Goal: Task Accomplishment & Management: Manage account settings

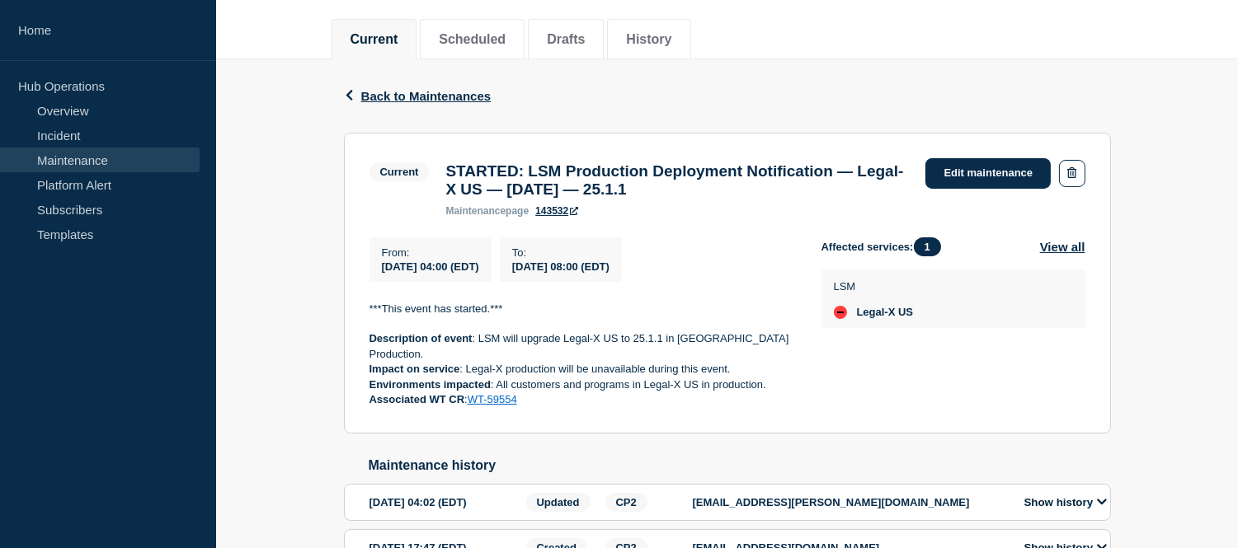
click at [119, 162] on link "Maintenance" at bounding box center [100, 160] width 200 height 25
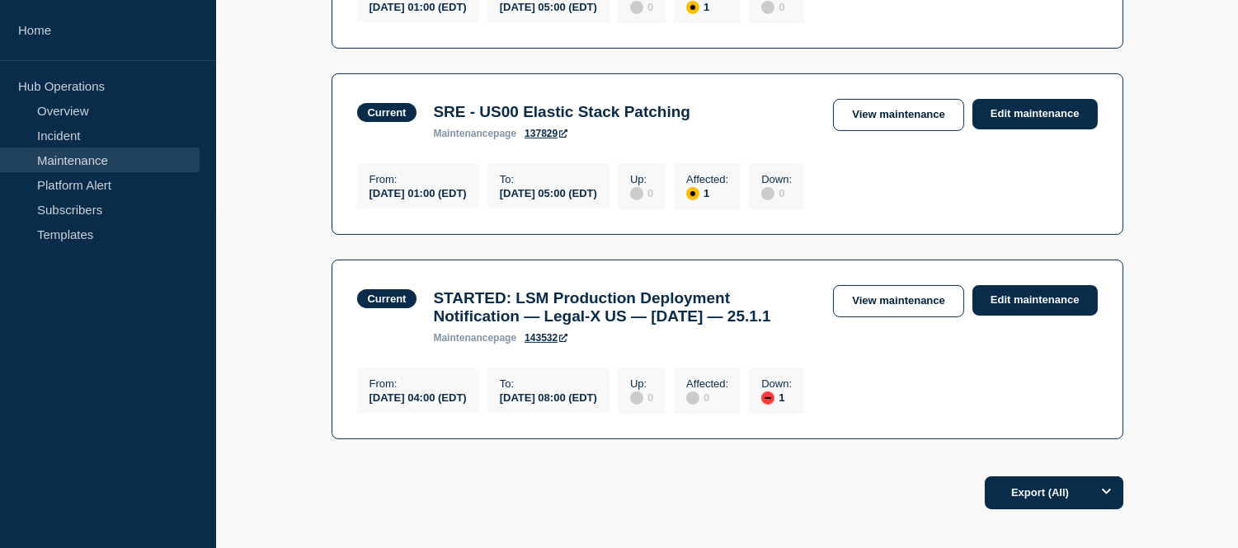
scroll to position [732, 0]
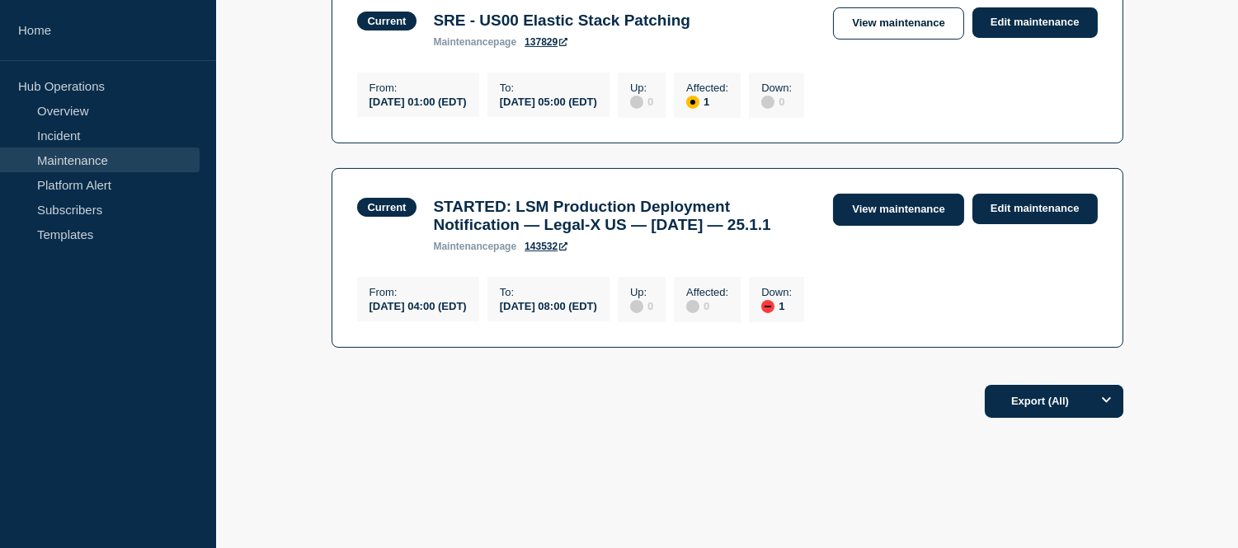
click at [864, 224] on link "View maintenance" at bounding box center [898, 210] width 130 height 32
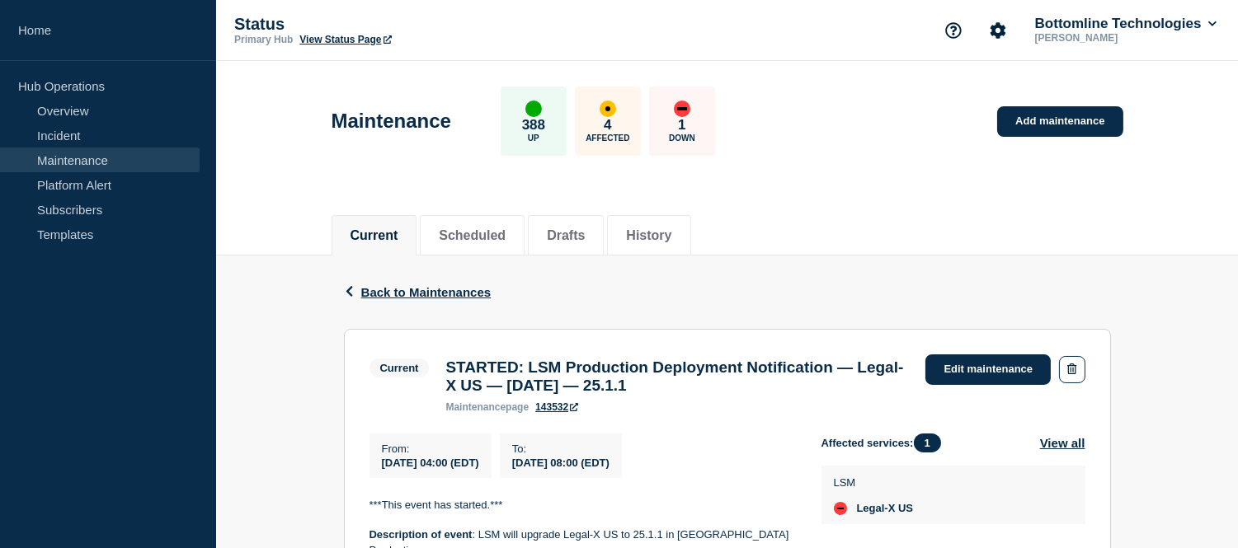
scroll to position [275, 0]
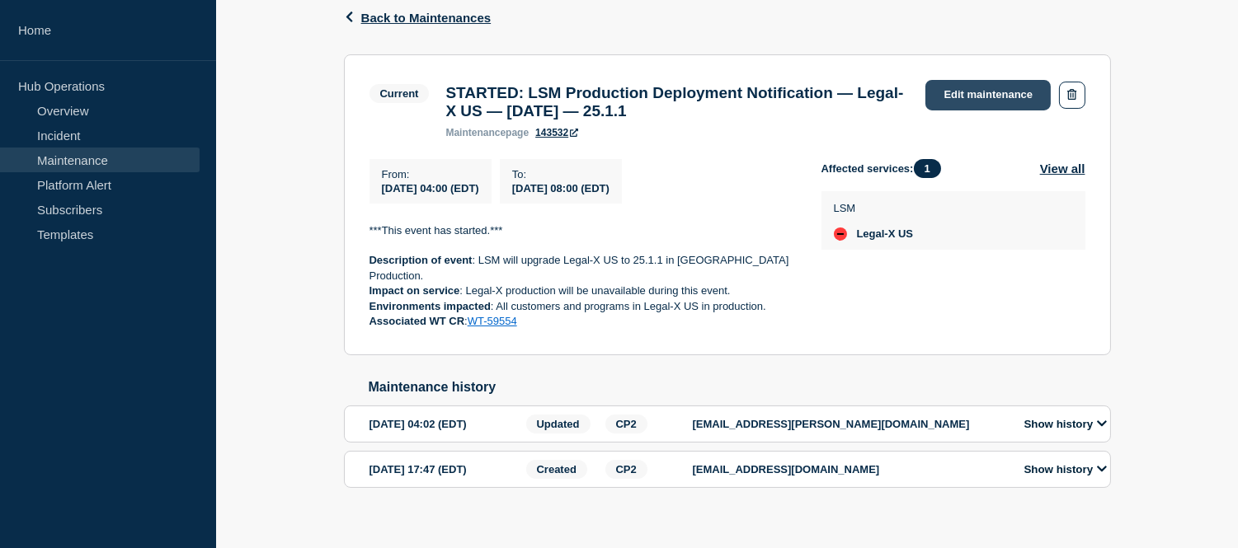
click at [962, 97] on link "Edit maintenance" at bounding box center [987, 95] width 125 height 31
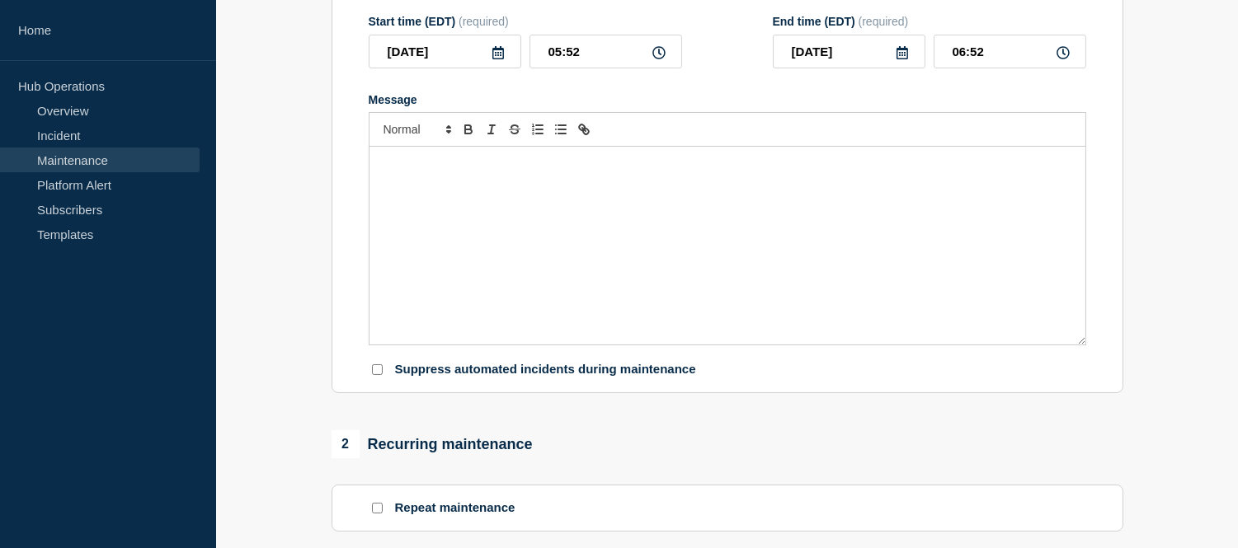
type input "STARTED: LSM Production Deployment Notification — Legal-X US — [DATE] — 25.1.1"
type input "04:00"
type input "08:00"
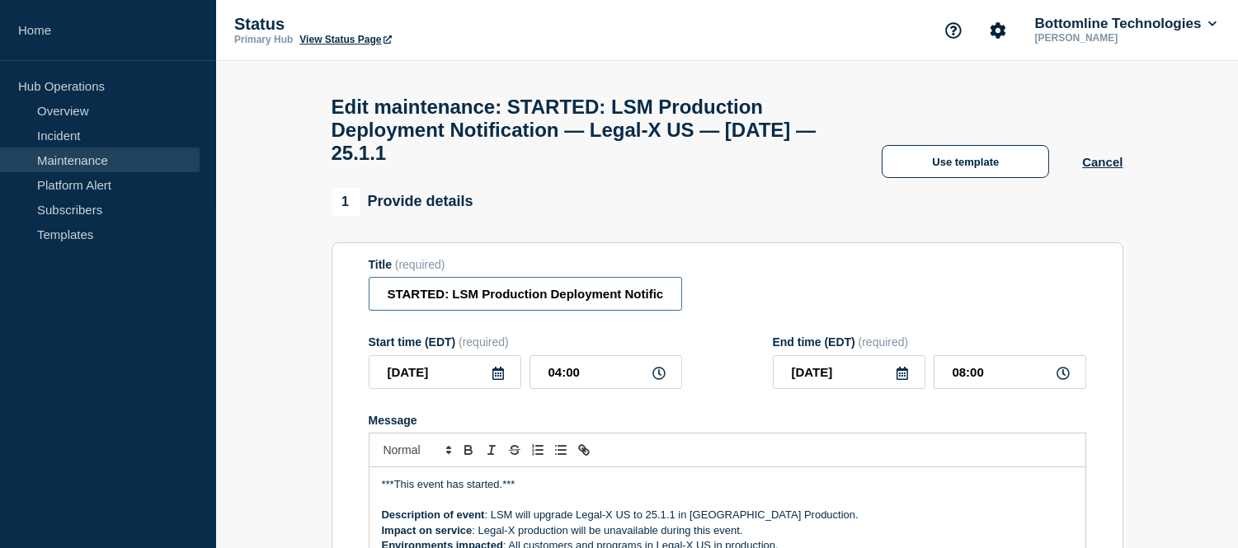
click at [445, 311] on input "STARTED: LSM Production Deployment Notification — Legal-X US — September 23, 20…" at bounding box center [525, 294] width 313 height 34
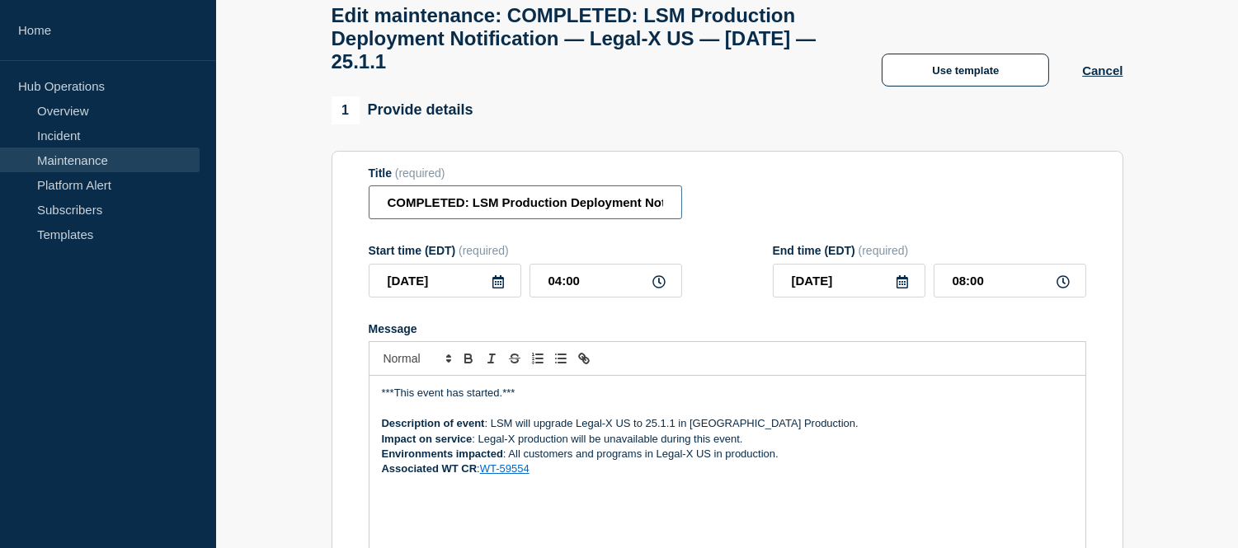
type input "COMPLETED: LSM Production Deployment Notification — Legal-X US — September 23, …"
click at [499, 401] on p "***This event has started.***" at bounding box center [727, 393] width 691 height 15
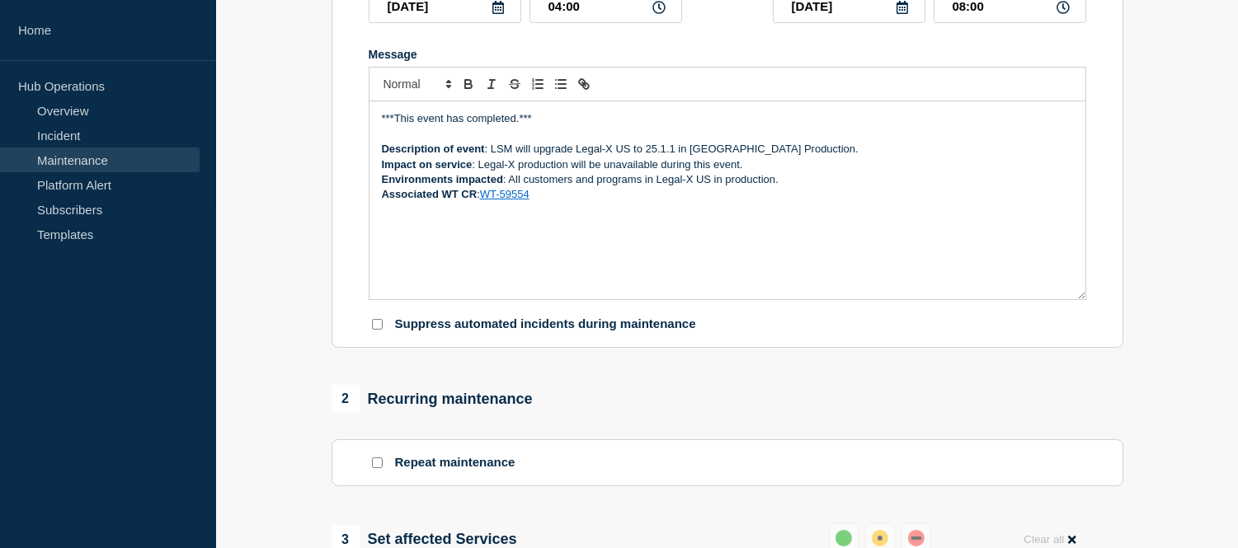
scroll to position [732, 0]
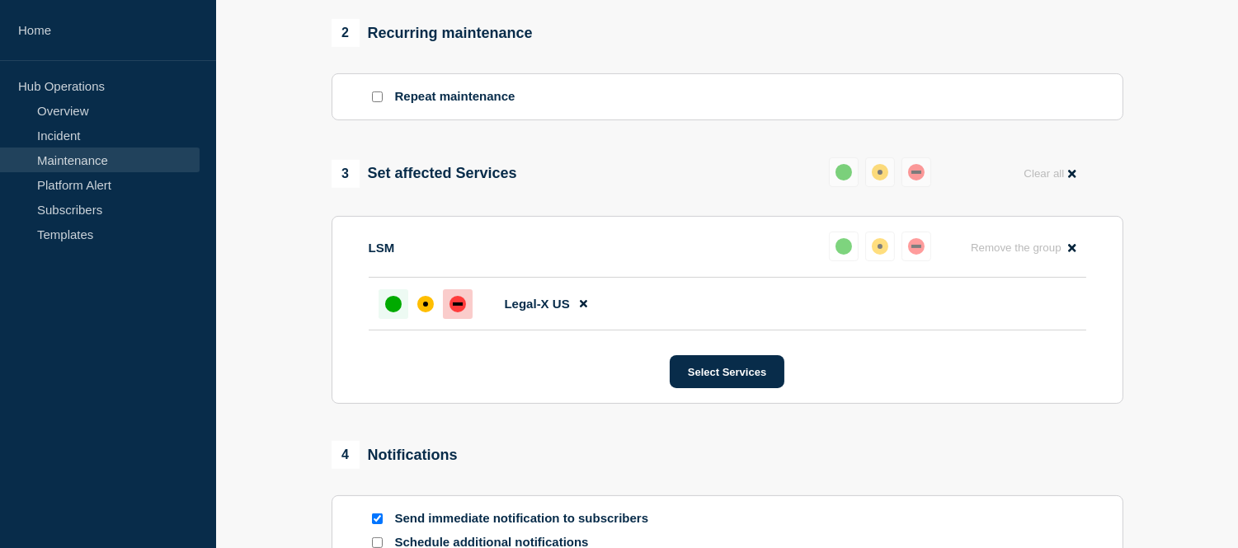
click at [379, 319] on div at bounding box center [394, 305] width 30 height 30
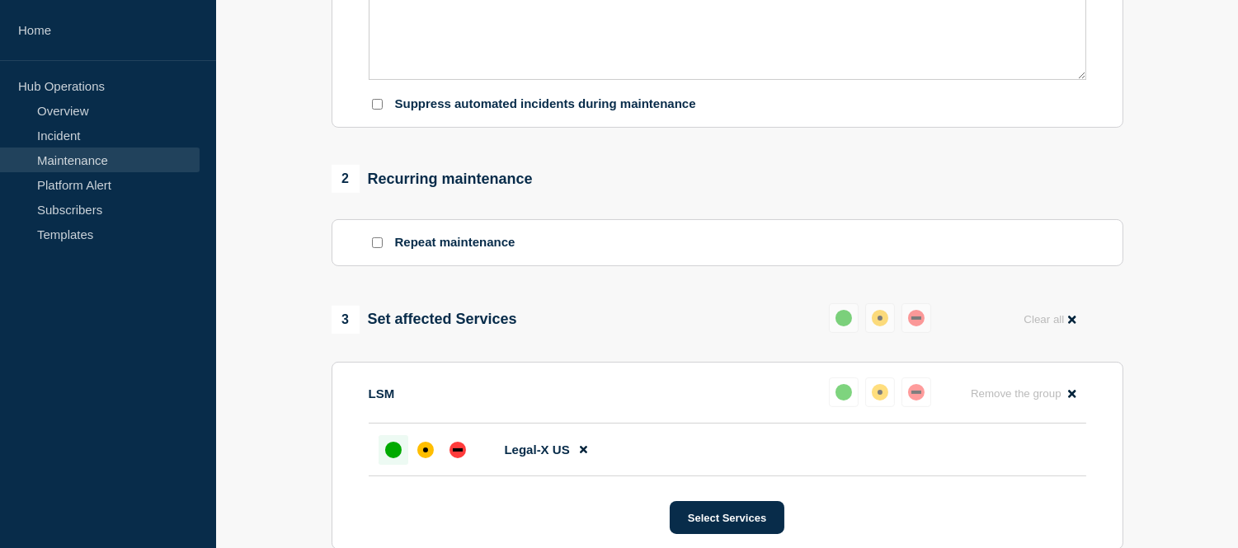
scroll to position [953, 0]
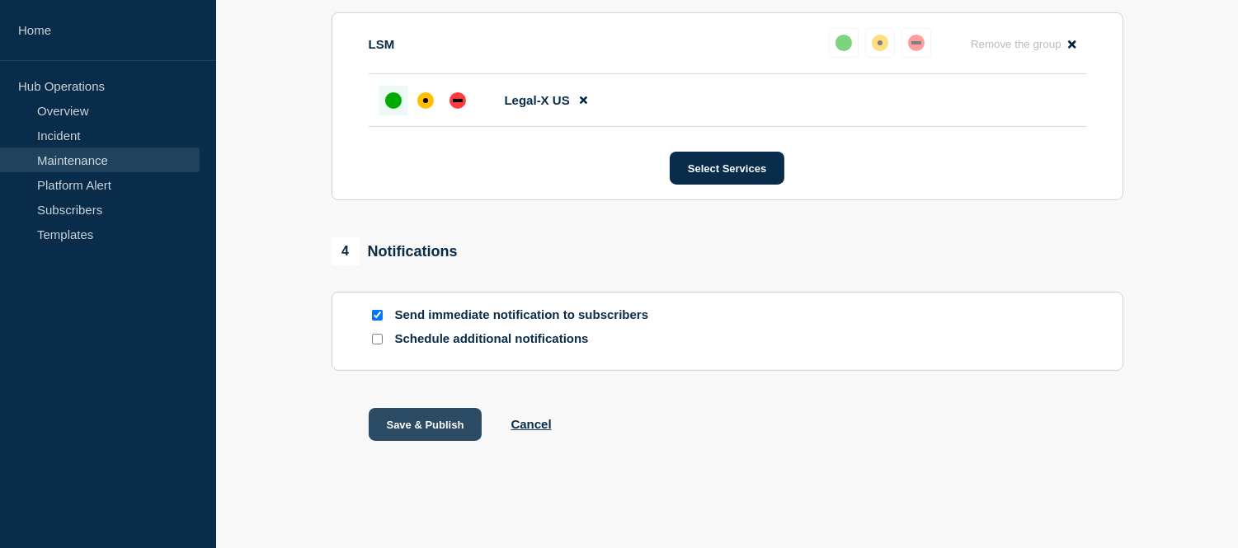
click at [439, 426] on button "Save & Publish" at bounding box center [426, 424] width 114 height 33
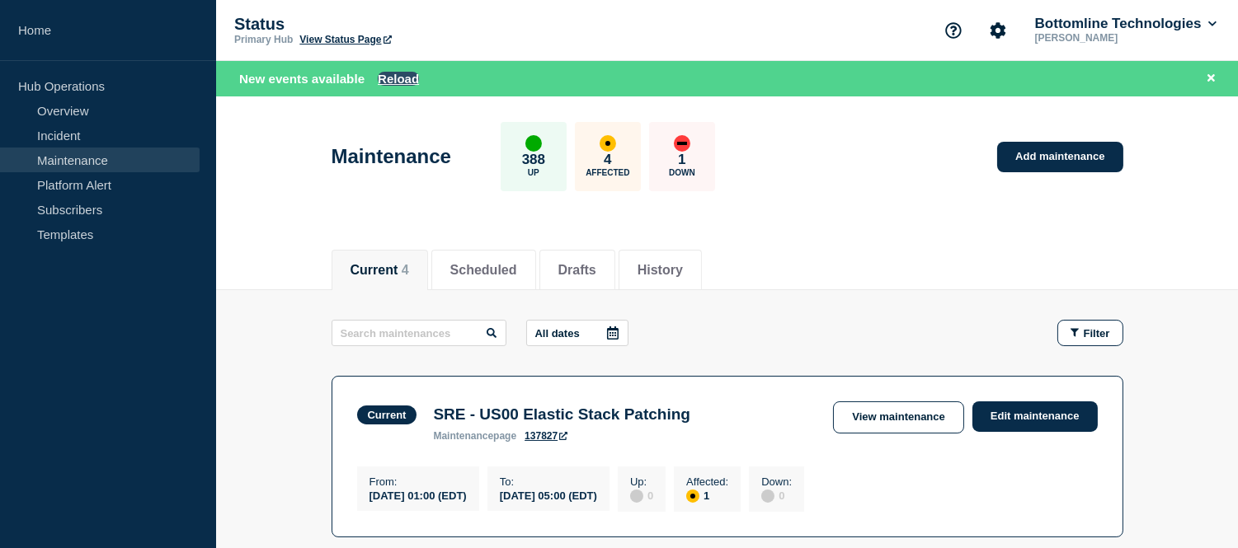
click at [403, 75] on button "Reload" at bounding box center [398, 79] width 41 height 14
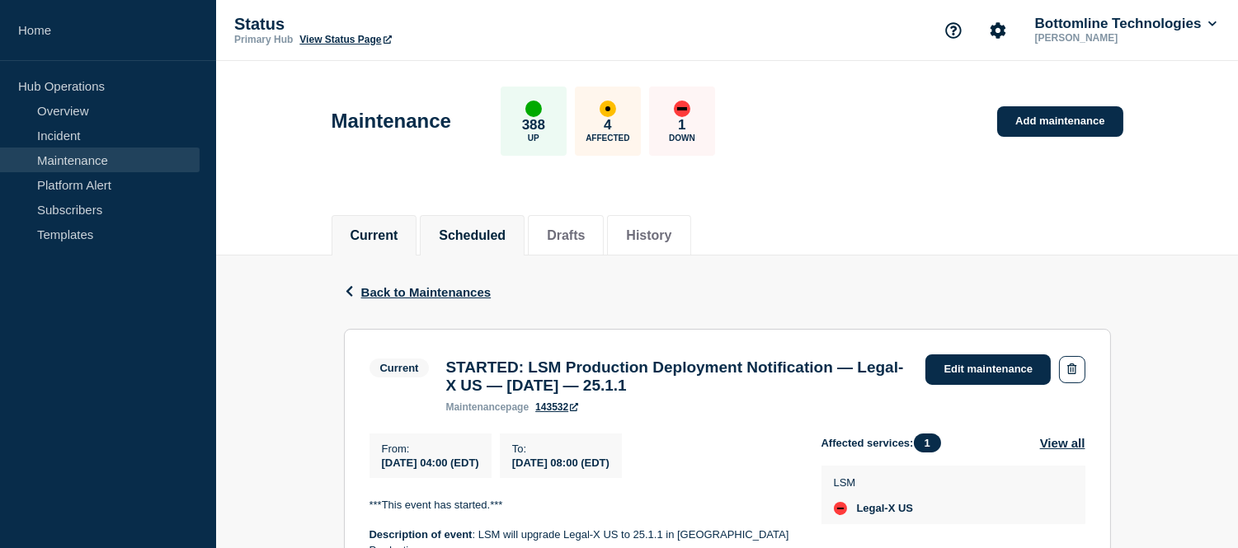
click at [503, 233] on button "Scheduled" at bounding box center [472, 235] width 67 height 15
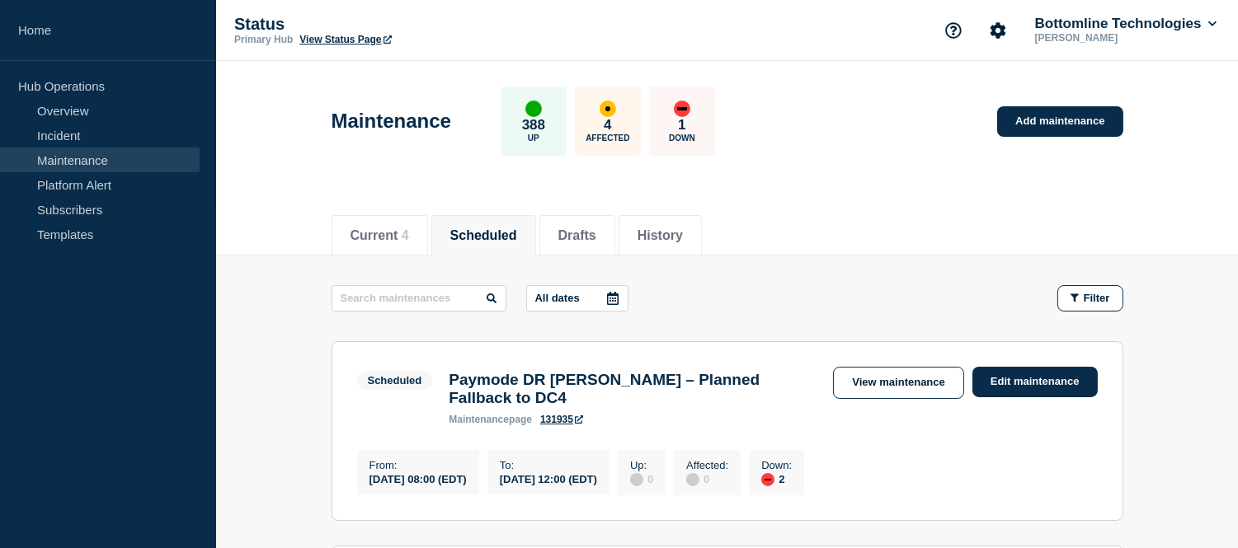
scroll to position [183, 0]
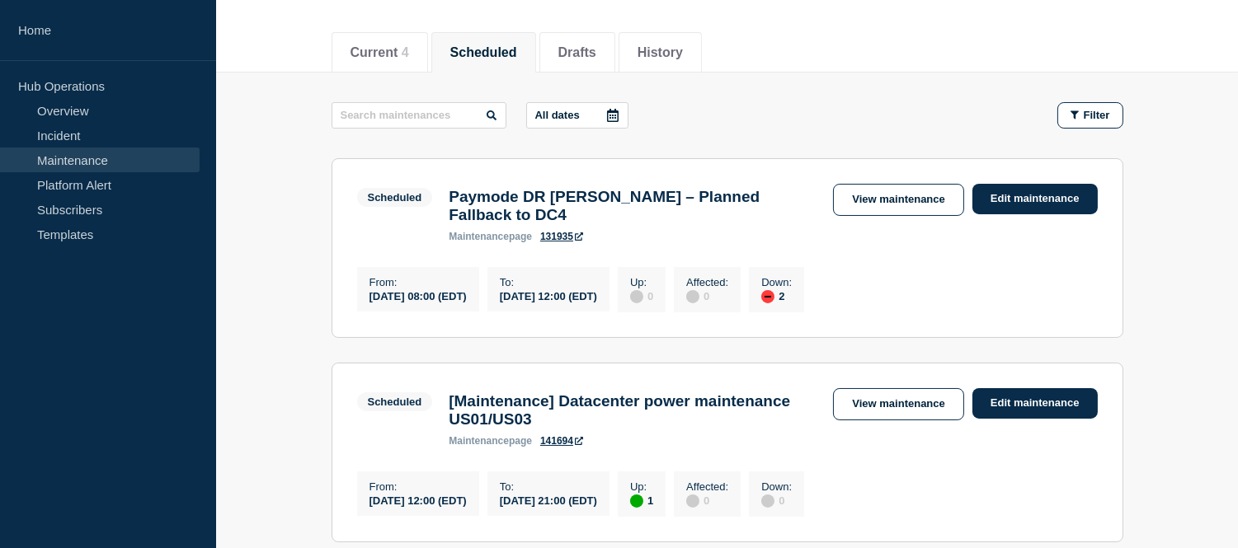
click at [619, 111] on icon at bounding box center [613, 115] width 12 height 13
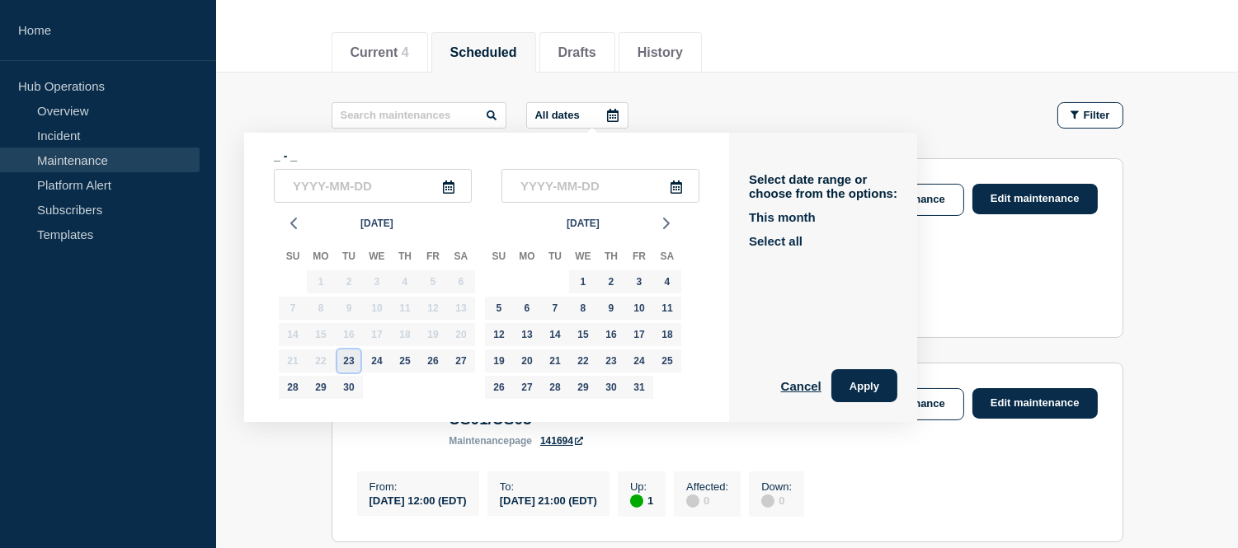
click at [350, 360] on div "23" at bounding box center [348, 361] width 23 height 23
type input "[DATE]"
click at [588, 282] on div "1" at bounding box center [583, 282] width 23 height 23
type input "2025-10-01"
click at [546, 303] on div "7" at bounding box center [555, 308] width 23 height 23
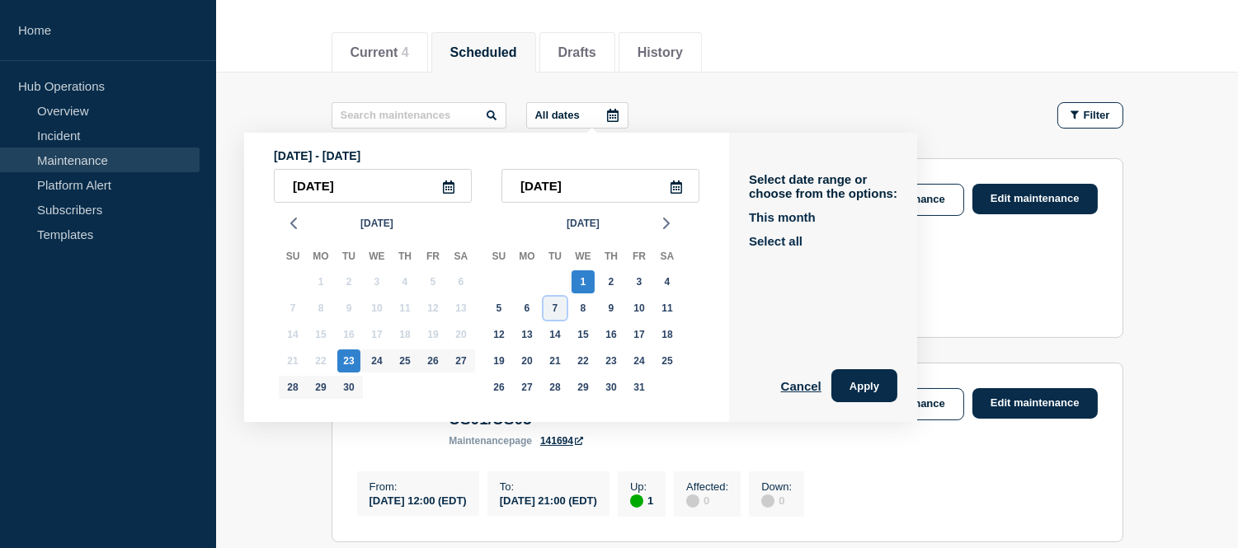
type input "2025-10-07"
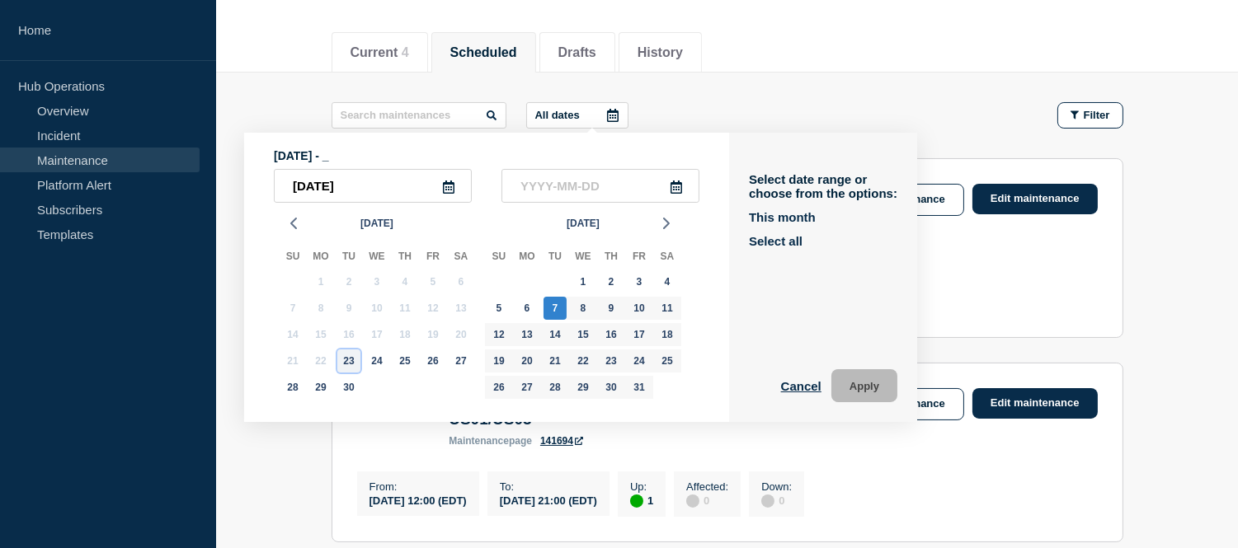
click at [346, 360] on div "23" at bounding box center [348, 361] width 23 height 23
type input "2025-09-23"
type input "2025-10-07"
click at [891, 372] on button "Apply" at bounding box center [864, 386] width 66 height 33
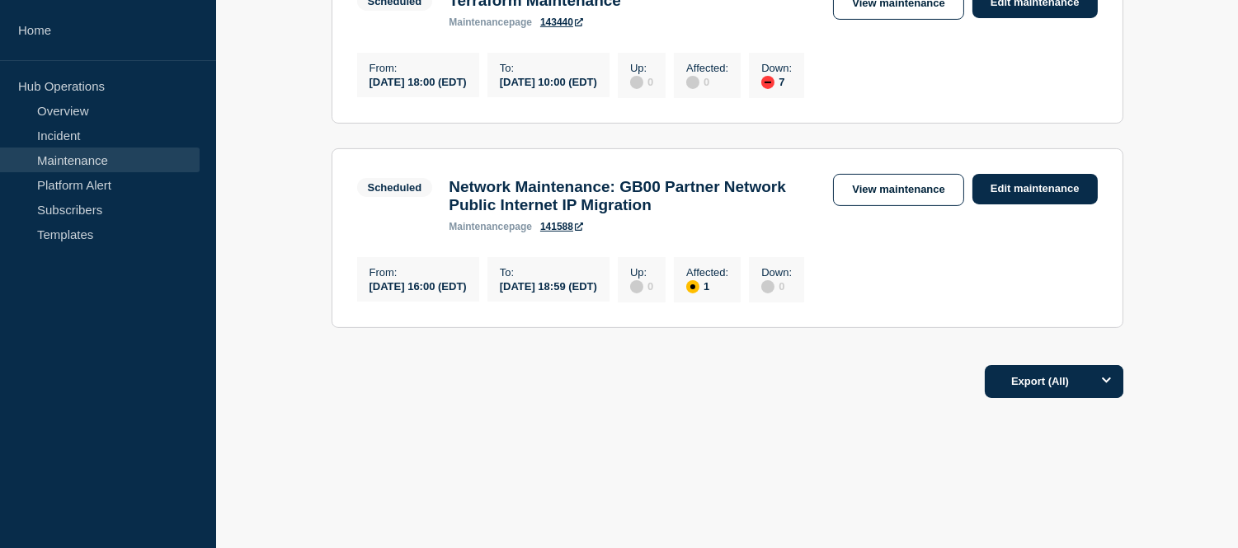
scroll to position [668, 0]
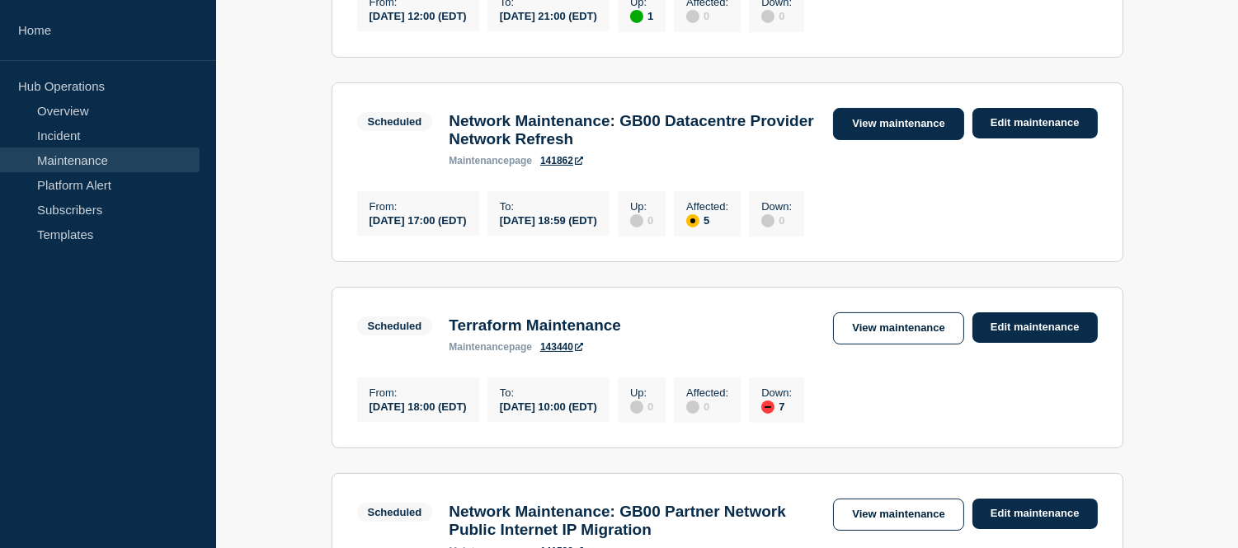
click at [853, 138] on link "View maintenance" at bounding box center [898, 124] width 130 height 32
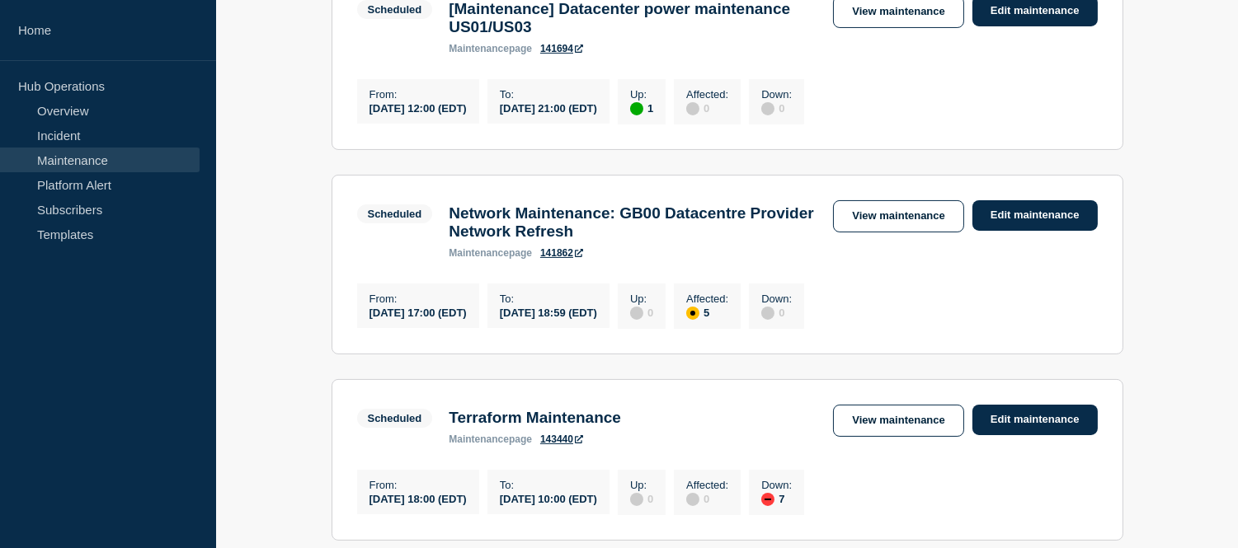
scroll to position [393, 0]
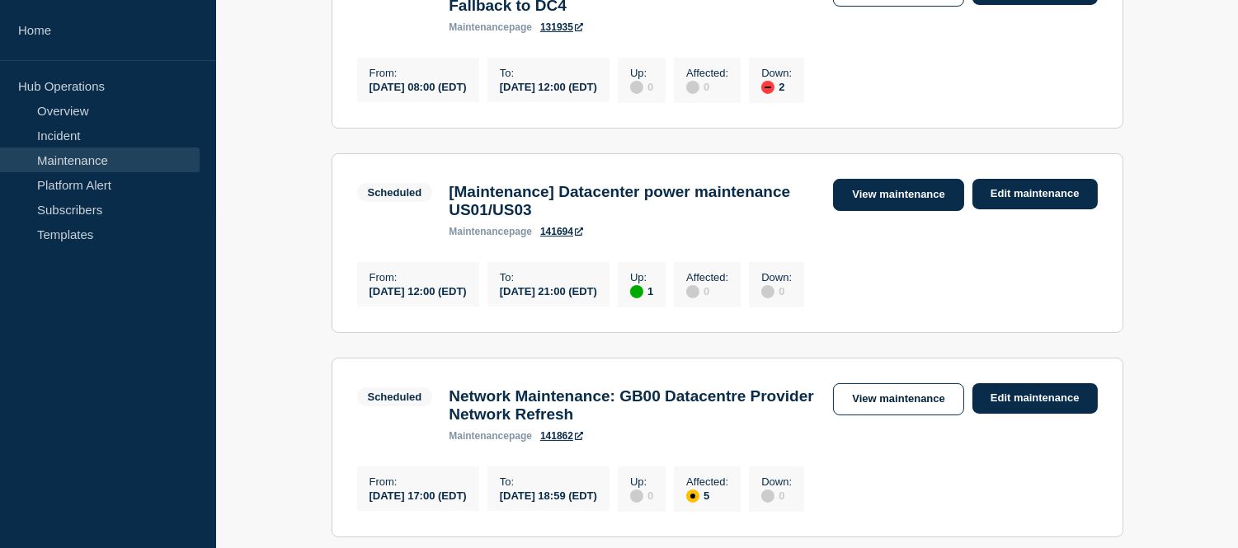
click at [888, 192] on link "View maintenance" at bounding box center [898, 195] width 130 height 32
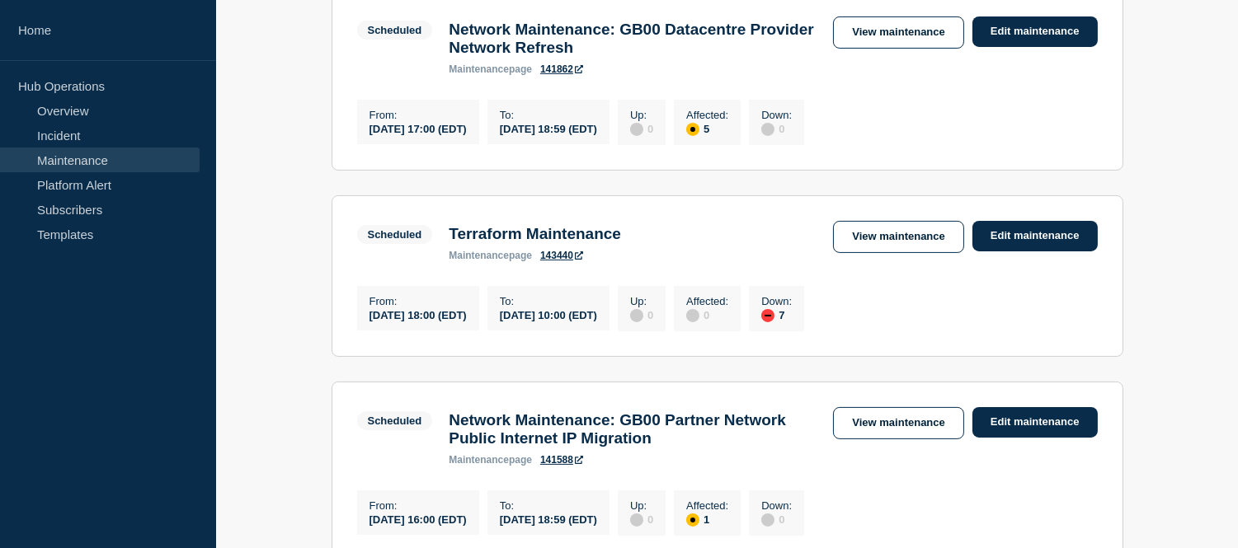
scroll to position [943, 0]
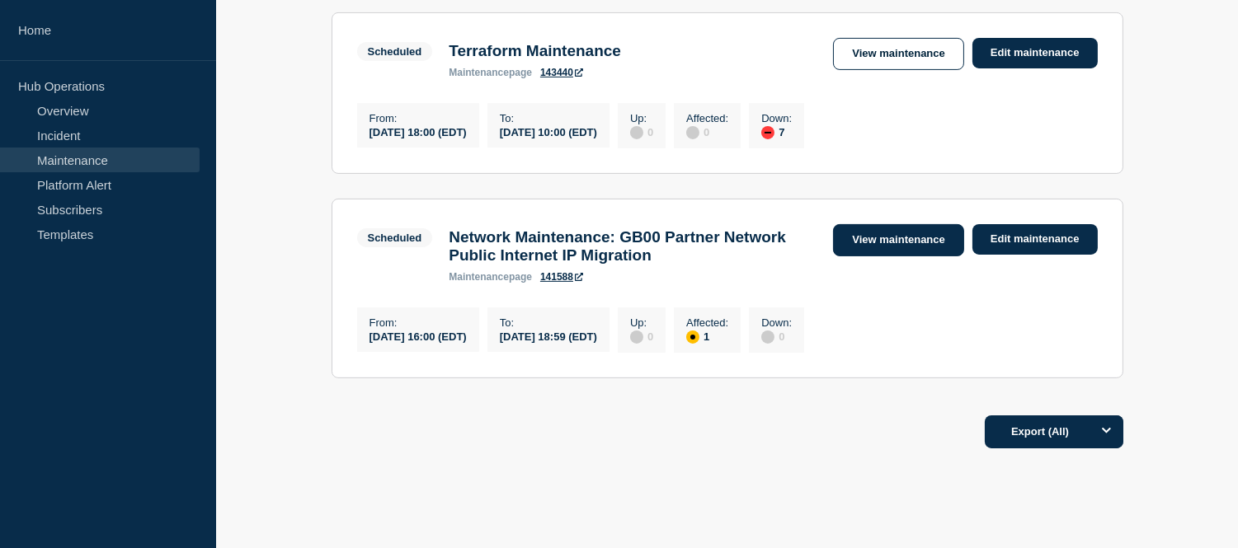
click at [860, 257] on link "View maintenance" at bounding box center [898, 240] width 130 height 32
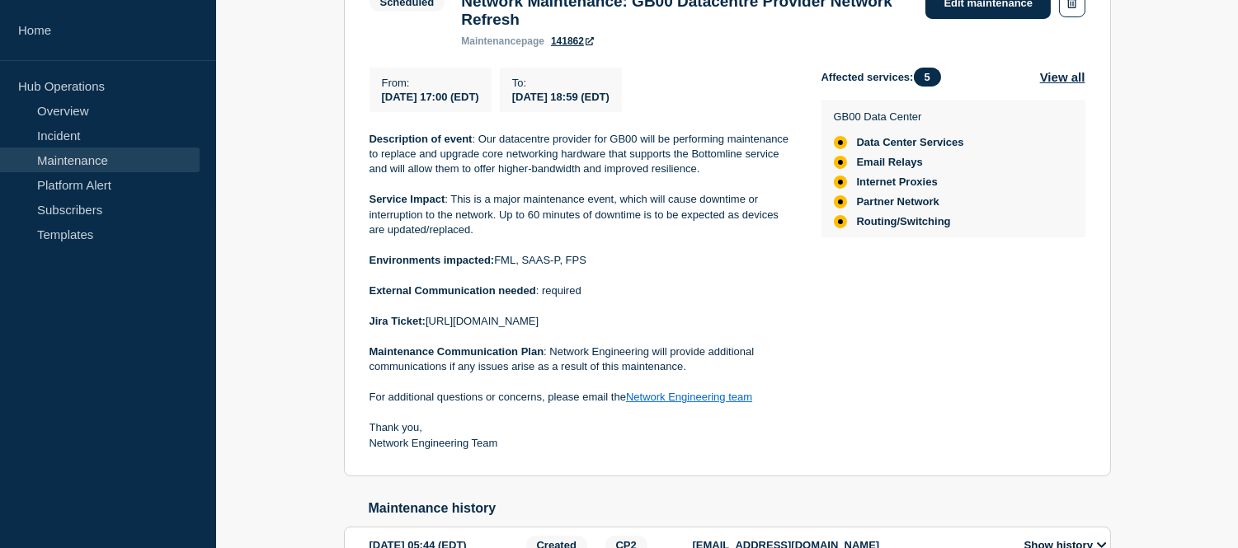
scroll to position [275, 0]
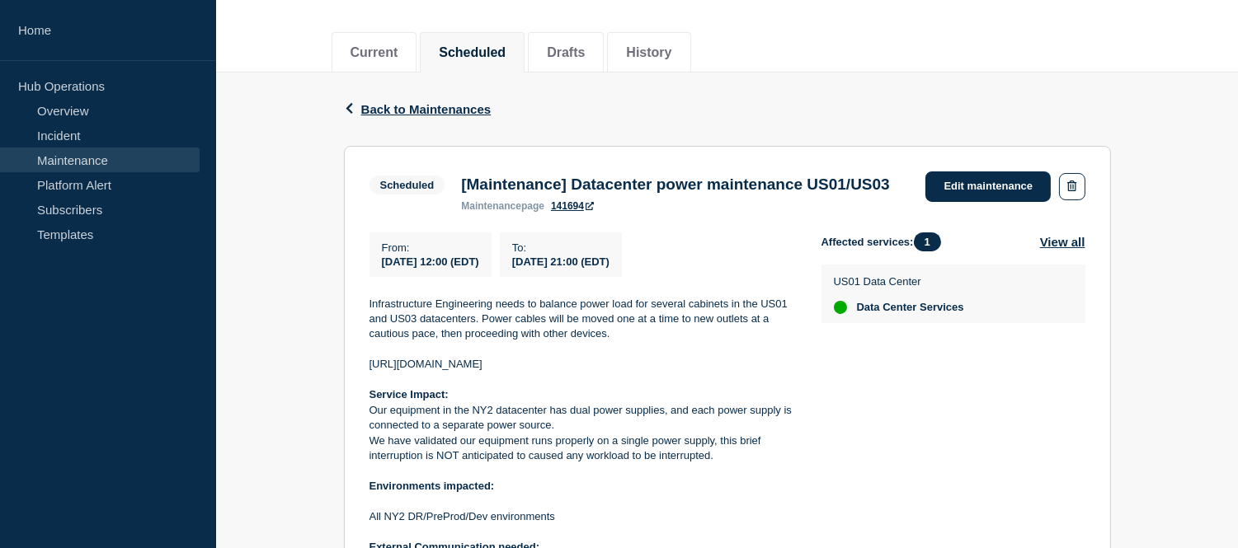
scroll to position [275, 0]
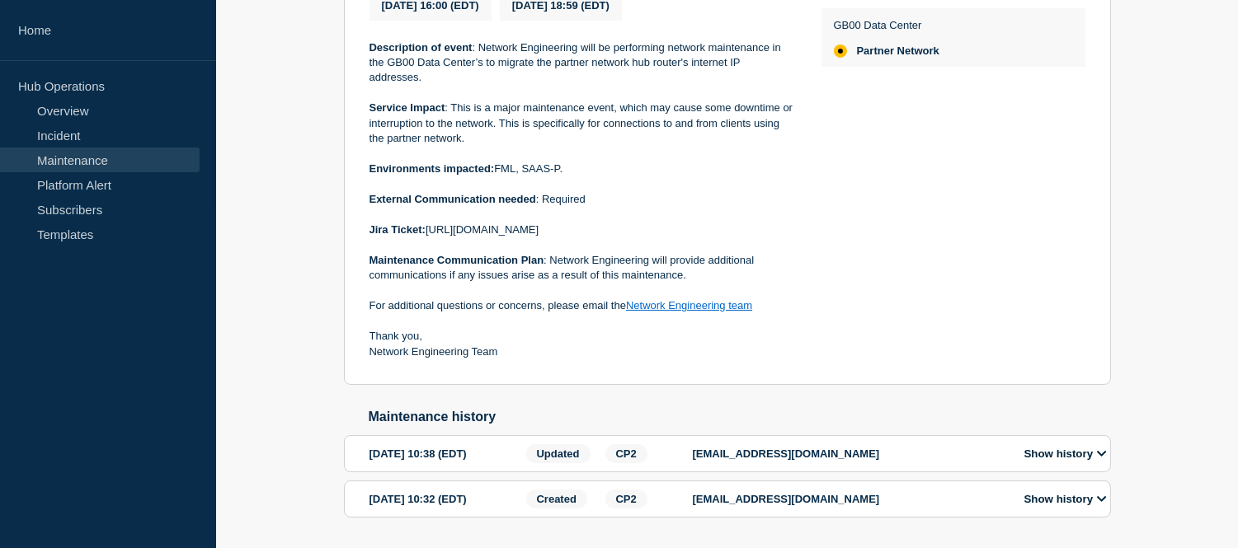
scroll to position [516, 0]
